Goal: Task Accomplishment & Management: Use online tool/utility

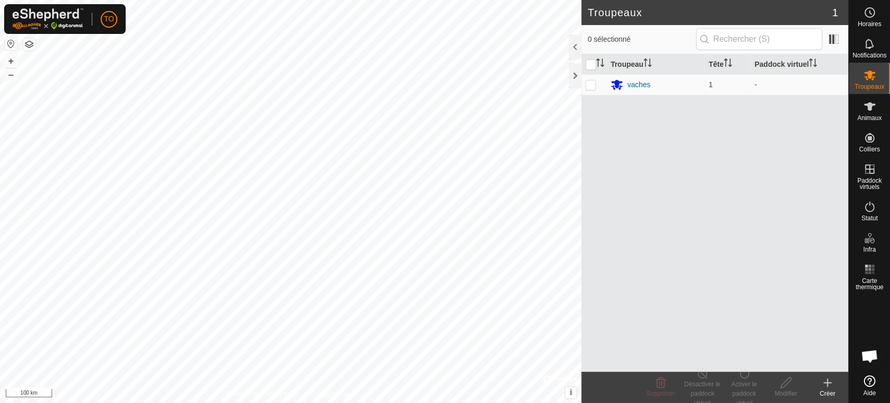
scroll to position [217, 0]
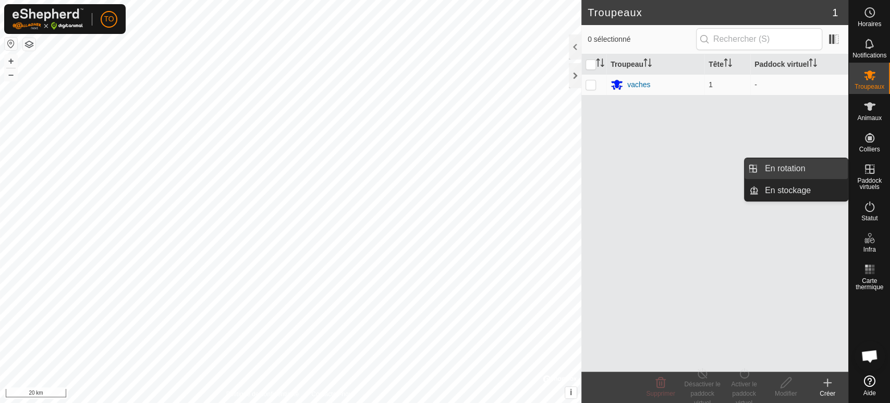
drag, startPoint x: 794, startPoint y: 174, endPoint x: 753, endPoint y: 176, distance: 41.3
click at [794, 173] on link "En rotation" at bounding box center [803, 168] width 89 height 21
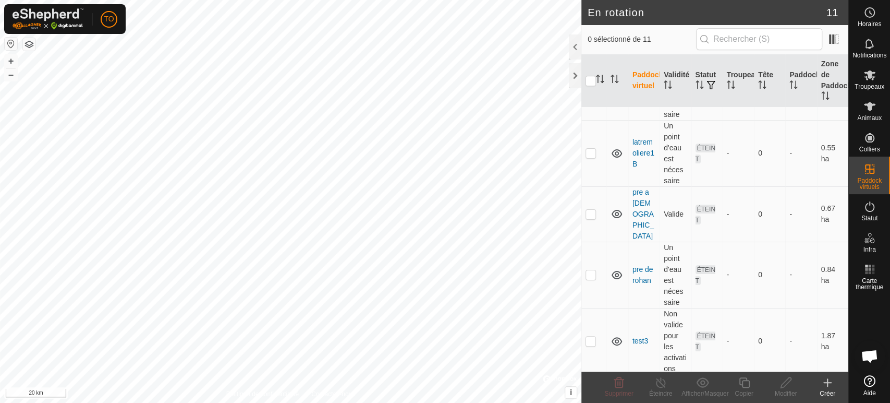
scroll to position [289, 0]
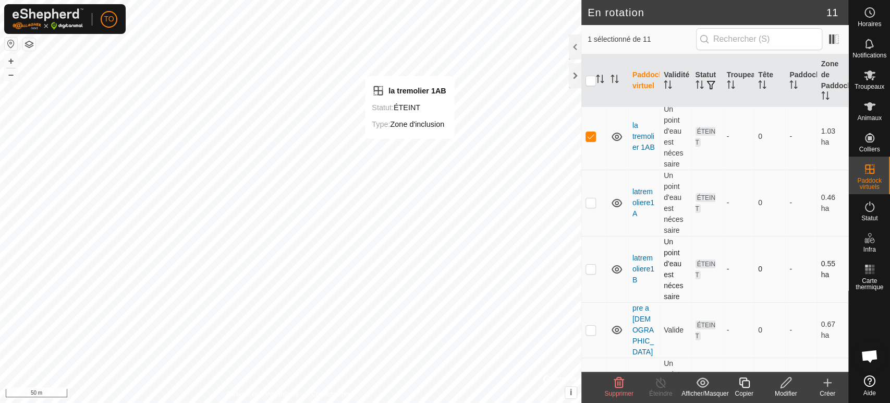
checkbox input "false"
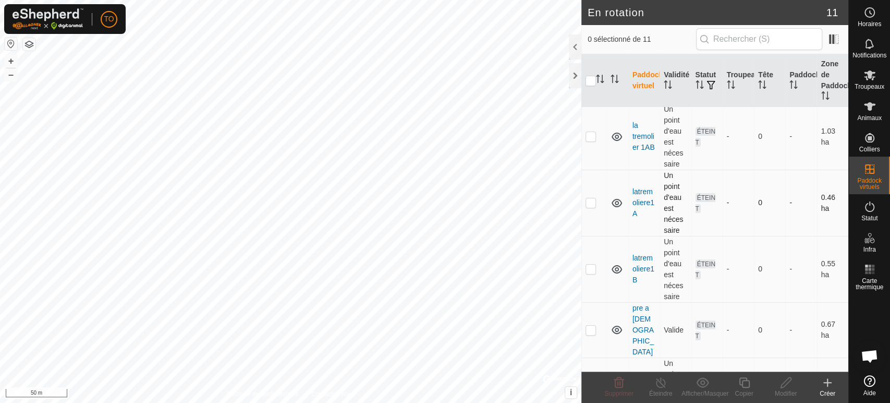
click at [586, 200] on p-checkbox at bounding box center [591, 202] width 10 height 8
checkbox input "true"
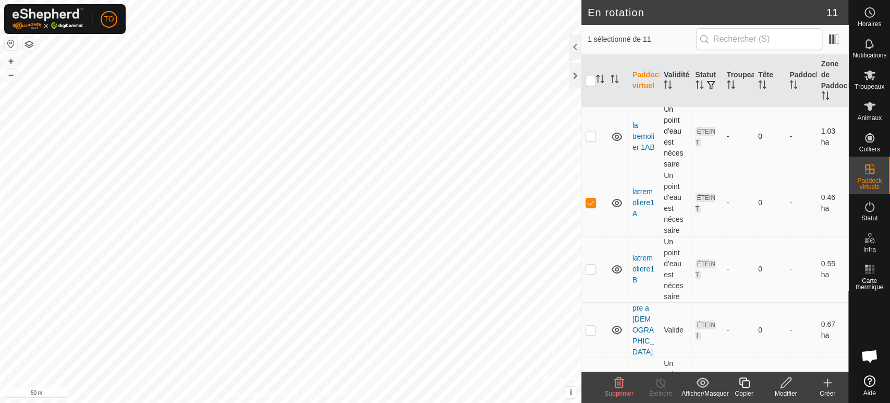
click at [587, 137] on p-checkbox at bounding box center [591, 136] width 10 height 8
checkbox input "true"
click at [593, 268] on p-checkbox at bounding box center [591, 268] width 10 height 8
checkbox input "true"
click at [620, 389] on div "Supprimer" at bounding box center [619, 393] width 42 height 9
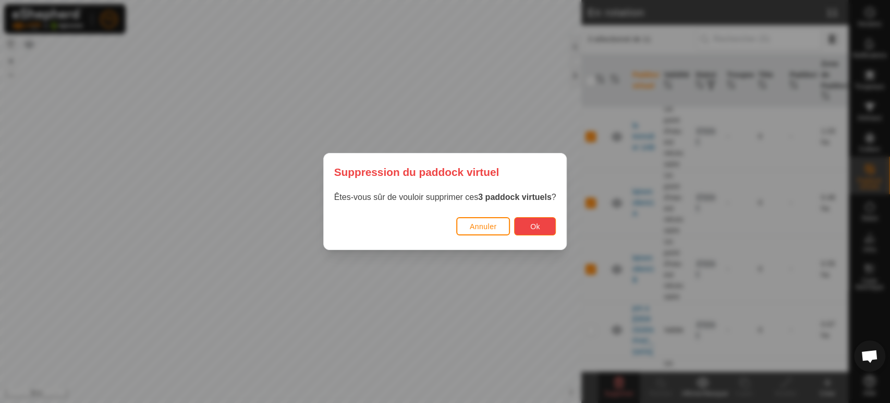
click at [530, 225] on button "Ok" at bounding box center [535, 226] width 42 height 18
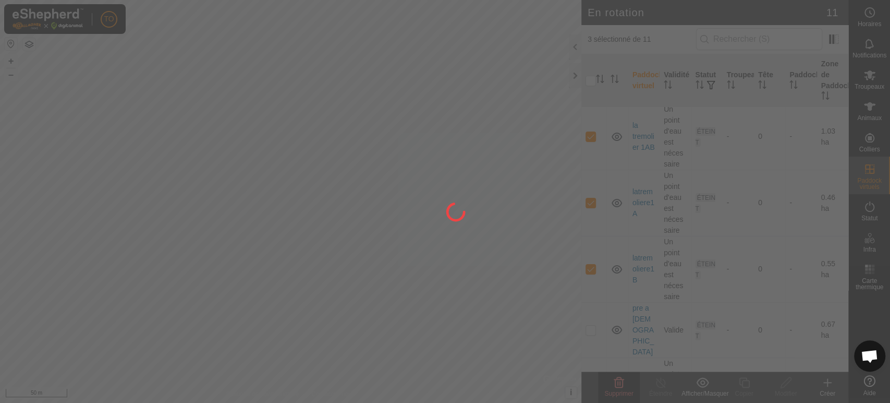
checkbox input "false"
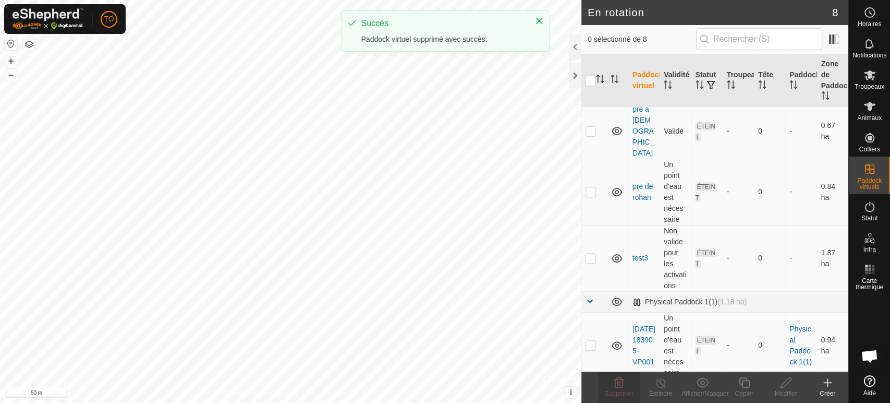
scroll to position [274, 0]
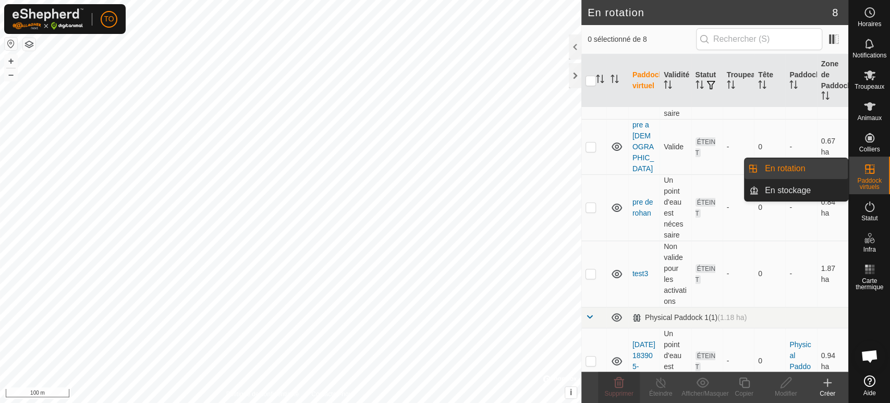
click at [812, 176] on link "En rotation" at bounding box center [803, 168] width 89 height 21
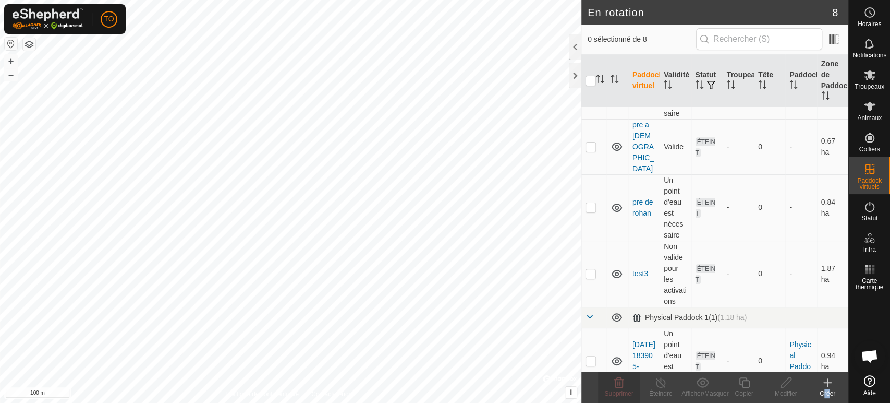
drag, startPoint x: 826, startPoint y: 390, endPoint x: 829, endPoint y: 383, distance: 6.8
click at [829, 383] on div "Créer" at bounding box center [828, 386] width 42 height 31
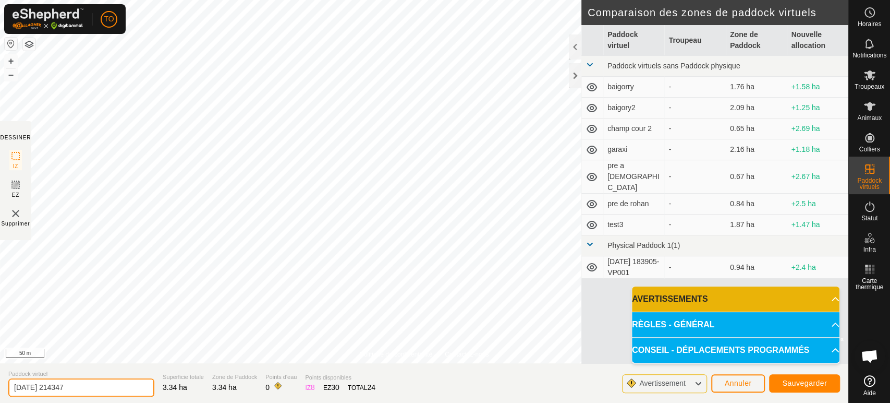
click at [127, 386] on input "[DATE] 214347" at bounding box center [81, 387] width 146 height 18
type input "2"
type input "chemin"
click at [787, 383] on span "Sauvegarder" at bounding box center [804, 383] width 45 height 8
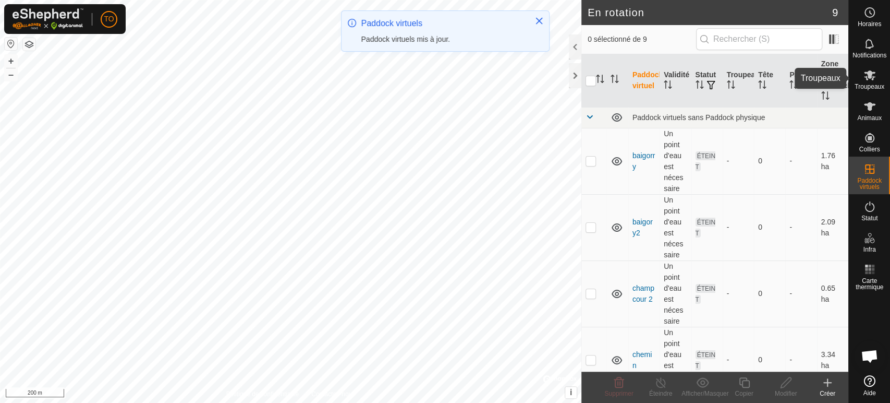
drag, startPoint x: 869, startPoint y: 78, endPoint x: 864, endPoint y: 78, distance: 5.8
click at [867, 79] on icon at bounding box center [869, 75] width 11 height 10
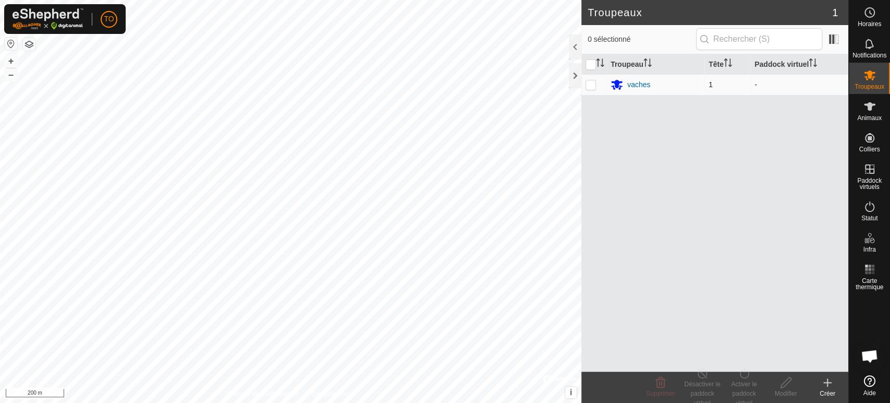
click at [597, 86] on td at bounding box center [594, 84] width 25 height 21
checkbox input "true"
click at [742, 379] on div "Activer le paddock virtuel" at bounding box center [744, 393] width 42 height 28
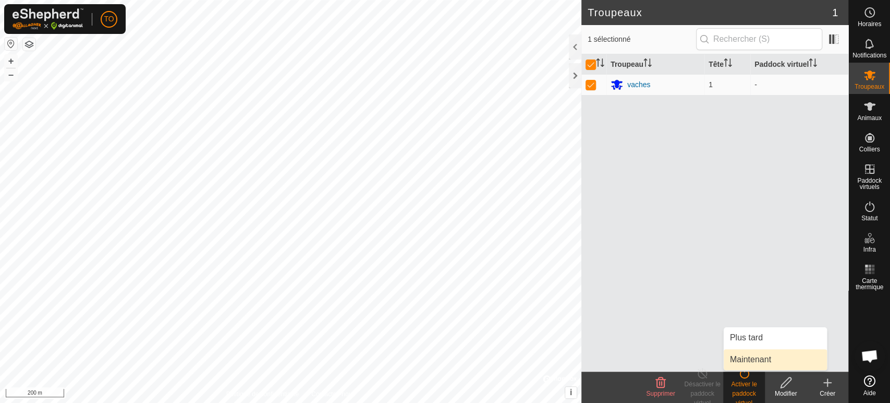
click at [748, 361] on link "Maintenant" at bounding box center [775, 359] width 103 height 21
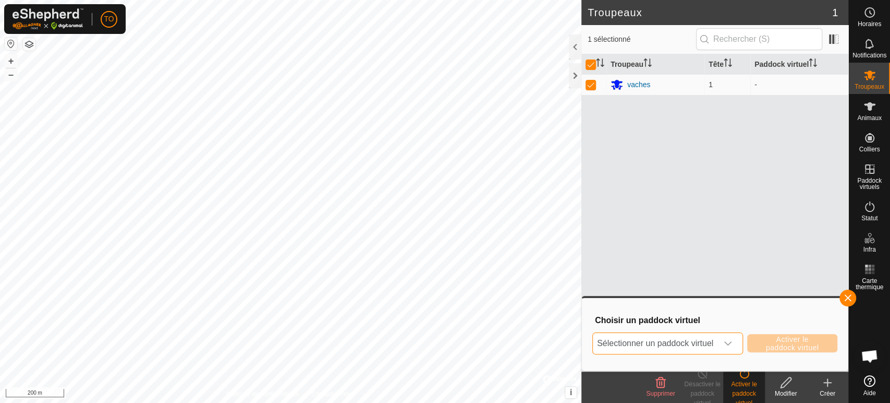
click at [706, 336] on span "Sélectionner un paddock virtuel" at bounding box center [655, 343] width 125 height 21
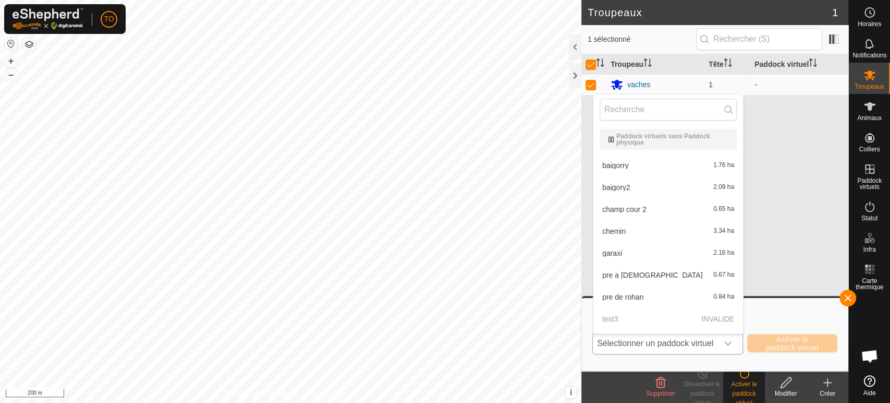
click at [653, 235] on li "chemin 3.34 ha" at bounding box center [669, 231] width 150 height 21
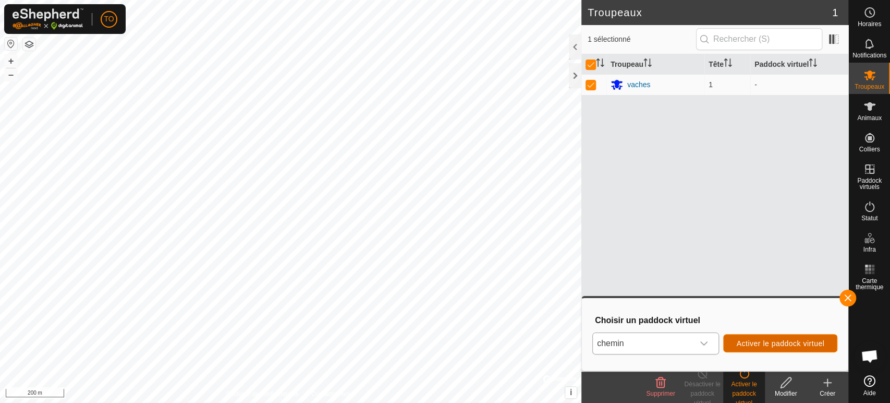
click at [753, 346] on span "Activer le paddock virtuel" at bounding box center [780, 343] width 88 height 8
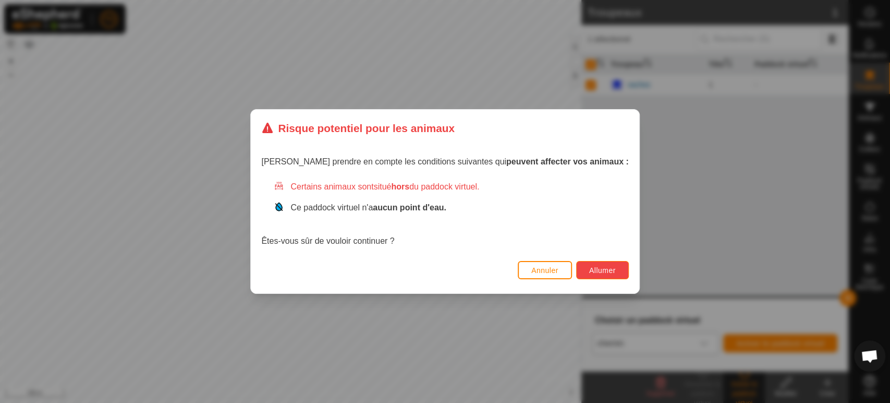
click at [596, 272] on span "Allumer" at bounding box center [602, 270] width 27 height 8
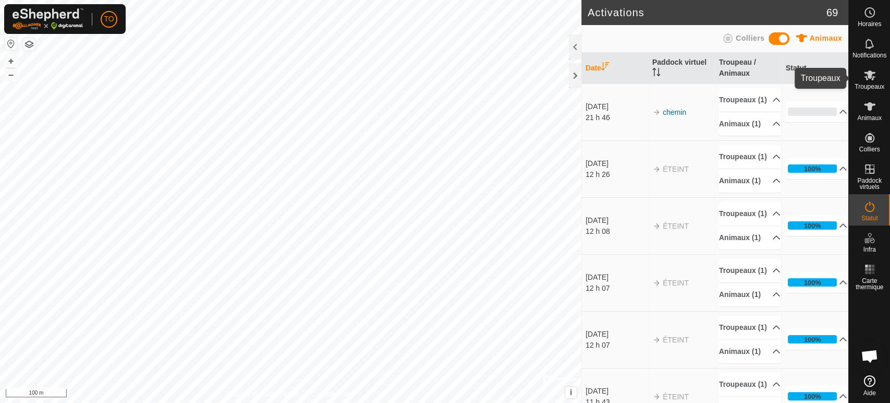
click at [871, 75] on icon at bounding box center [869, 75] width 11 height 10
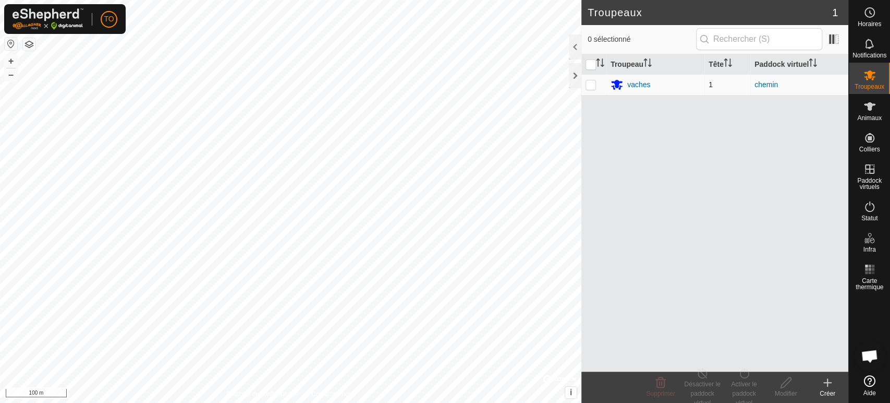
click at [590, 84] on p-checkbox at bounding box center [591, 84] width 10 height 8
checkbox input "true"
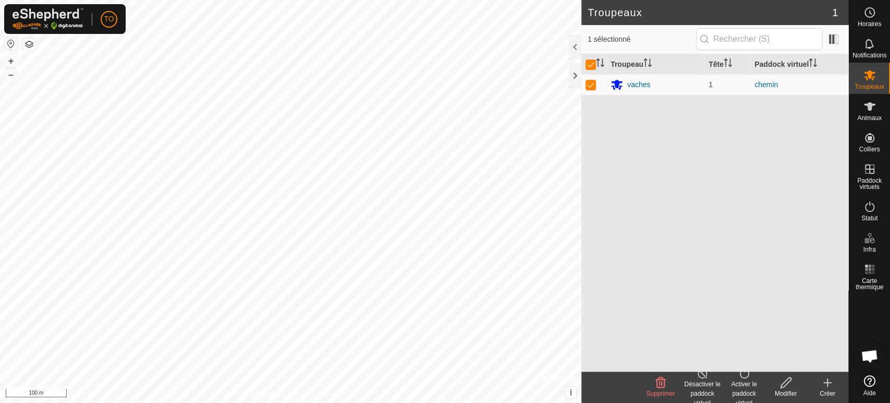
click at [707, 381] on div "Désactiver le paddock virtuel" at bounding box center [703, 393] width 42 height 28
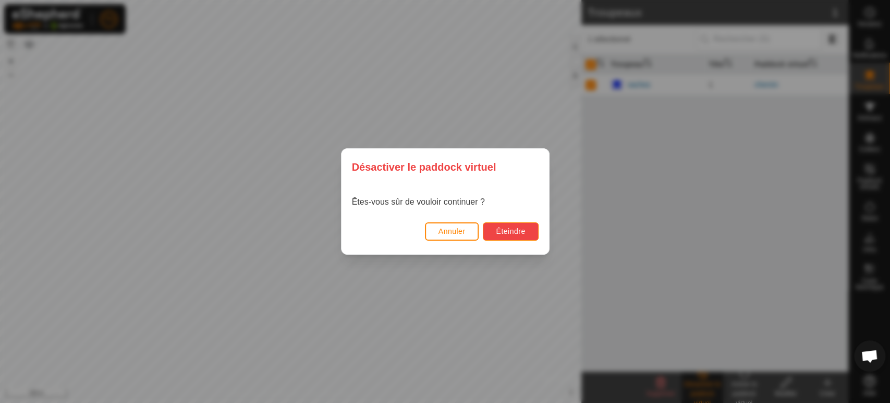
click at [514, 230] on span "Éteindre" at bounding box center [510, 231] width 29 height 8
